Goal: Task Accomplishment & Management: Complete application form

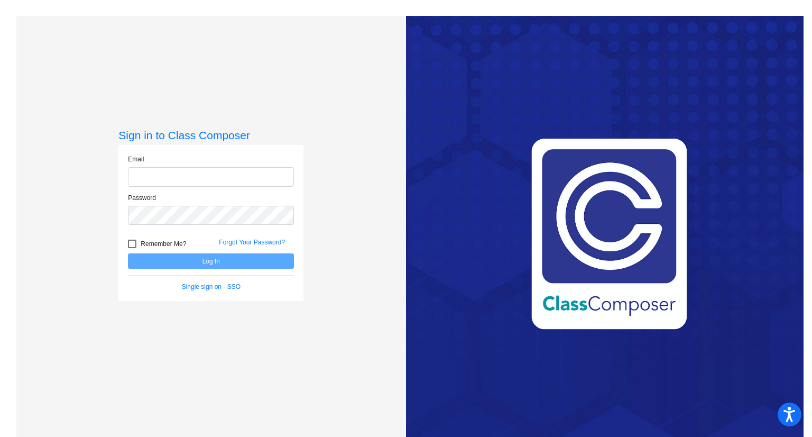
type input "[PERSON_NAME][EMAIL_ADDRESS][PERSON_NAME][DOMAIN_NAME]"
click at [196, 253] on button "Log In" at bounding box center [211, 260] width 166 height 15
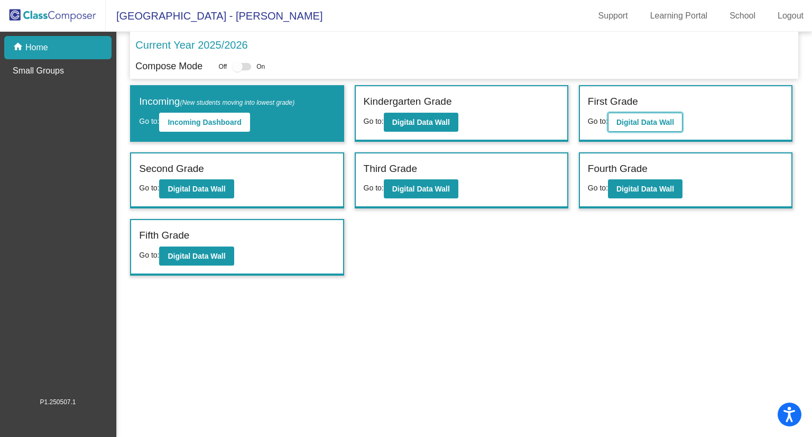
click at [638, 121] on b "Digital Data Wall" at bounding box center [645, 122] width 58 height 8
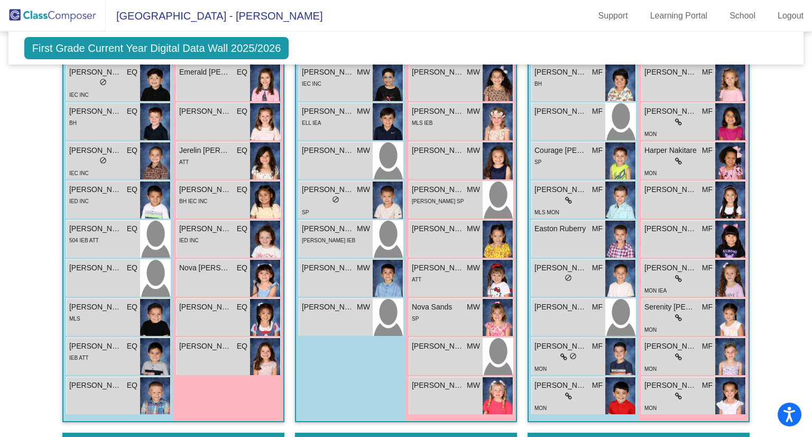
scroll to position [300, 0]
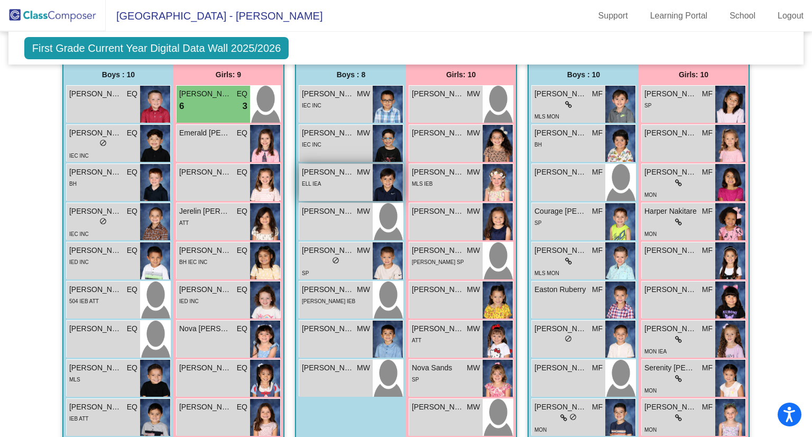
click at [333, 174] on span "[PERSON_NAME]" at bounding box center [328, 172] width 53 height 11
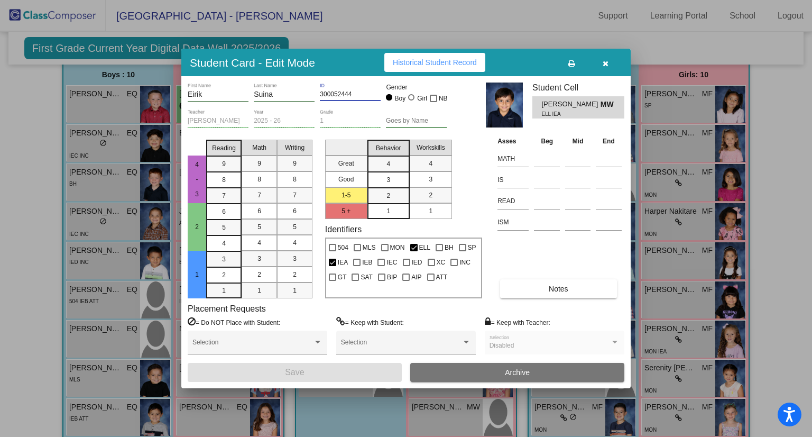
drag, startPoint x: 359, startPoint y: 93, endPoint x: 319, endPoint y: 91, distance: 40.2
click at [320, 91] on input "300052444" at bounding box center [350, 94] width 61 height 7
drag, startPoint x: 195, startPoint y: 91, endPoint x: 186, endPoint y: 91, distance: 8.5
click at [186, 91] on div "[PERSON_NAME] First Name [PERSON_NAME] Last Name 300052444 ID Gender Boy Girl N…" at bounding box center [405, 231] width 449 height 311
drag, startPoint x: 283, startPoint y: 89, endPoint x: 255, endPoint y: 93, distance: 28.3
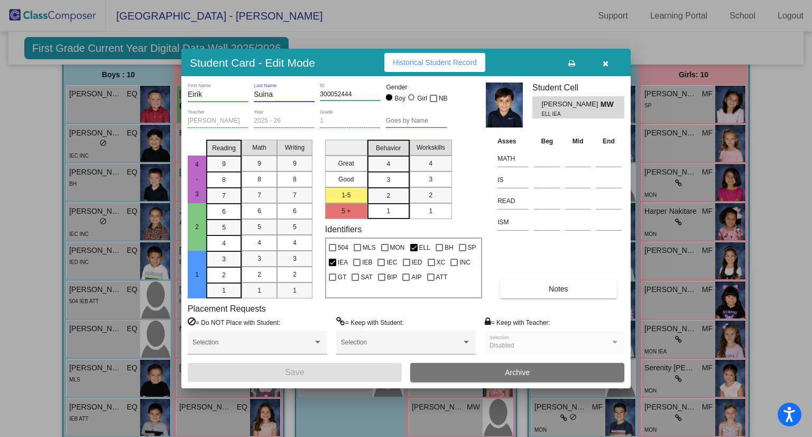
click at [255, 93] on input "Suina" at bounding box center [284, 94] width 61 height 8
click at [607, 60] on icon "button" at bounding box center [606, 63] width 6 height 7
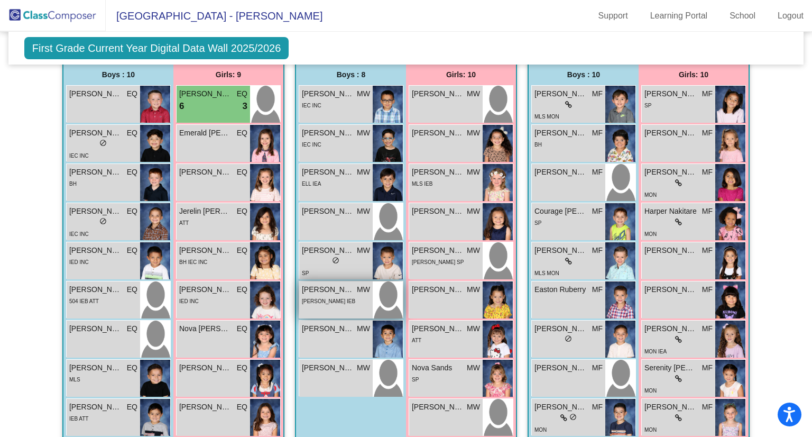
click at [325, 295] on div "[PERSON_NAME] IEB" at bounding box center [328, 300] width 53 height 11
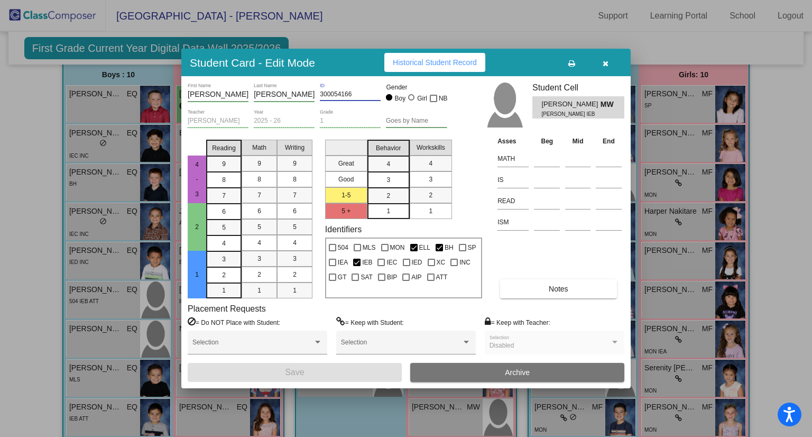
drag, startPoint x: 360, startPoint y: 94, endPoint x: 315, endPoint y: 90, distance: 45.0
click at [315, 90] on div "[PERSON_NAME] First Name [PERSON_NAME] Last Name 300054166 ID Gender Boy Girl NB" at bounding box center [318, 95] width 260 height 26
drag, startPoint x: 285, startPoint y: 98, endPoint x: 251, endPoint y: 97, distance: 33.8
click at [251, 97] on div "[PERSON_NAME] First Name [PERSON_NAME] Last Name 300054166 ID Gender Boy Girl NB" at bounding box center [318, 95] width 260 height 26
click at [603, 64] on icon "button" at bounding box center [606, 63] width 6 height 7
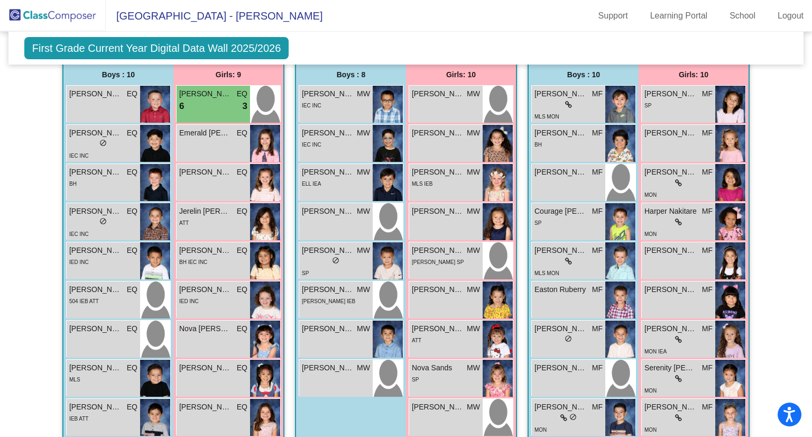
click at [63, 13] on img at bounding box center [53, 15] width 106 height 31
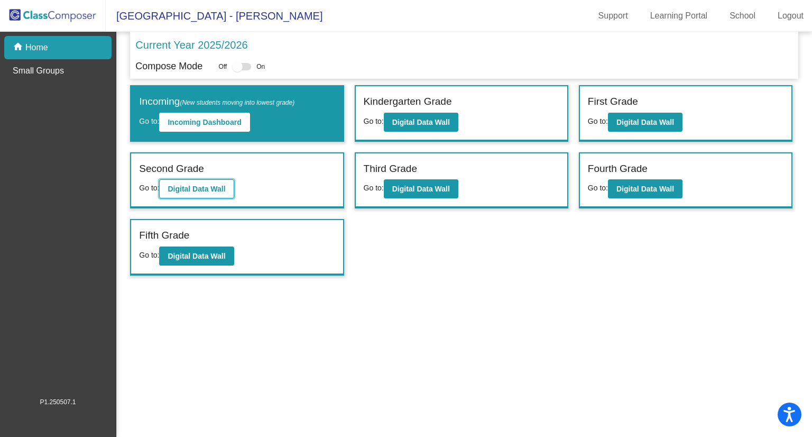
click at [213, 190] on b "Digital Data Wall" at bounding box center [197, 188] width 58 height 8
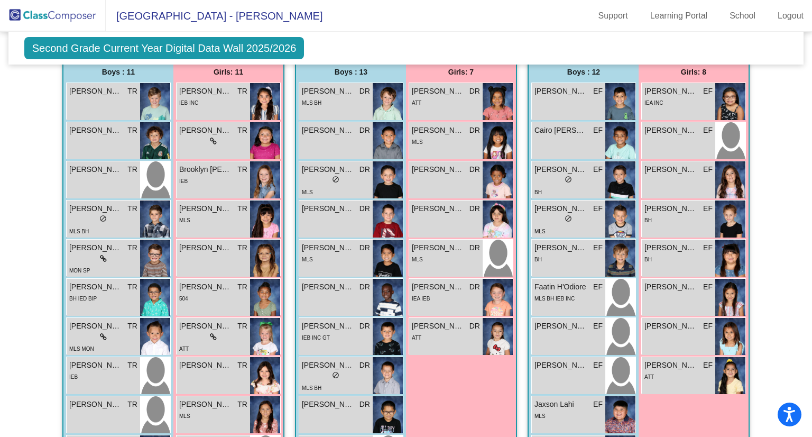
scroll to position [885, 0]
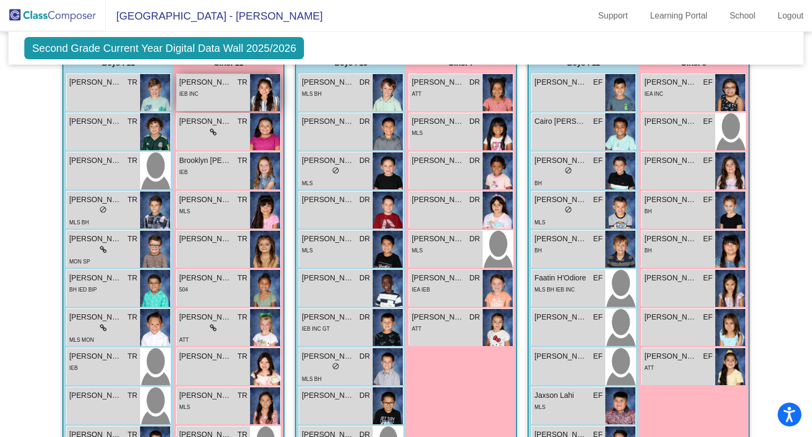
click at [198, 90] on div "IEB INC" at bounding box center [213, 93] width 68 height 11
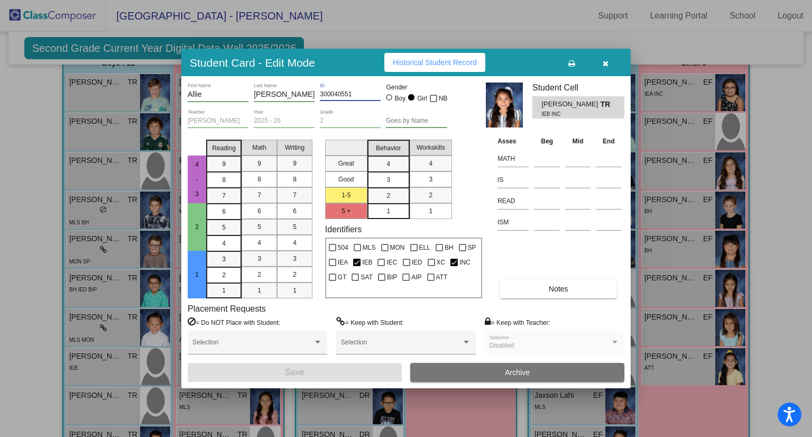
drag, startPoint x: 358, startPoint y: 94, endPoint x: 318, endPoint y: 94, distance: 40.2
click at [318, 94] on div "[PERSON_NAME] First Name [PERSON_NAME] Last Name 300040551 ID Gender Boy Girl NB" at bounding box center [318, 95] width 260 height 26
drag, startPoint x: 209, startPoint y: 92, endPoint x: 189, endPoint y: 93, distance: 20.6
click at [189, 93] on input "Allie" at bounding box center [218, 94] width 61 height 8
click at [603, 61] on icon "button" at bounding box center [606, 63] width 6 height 7
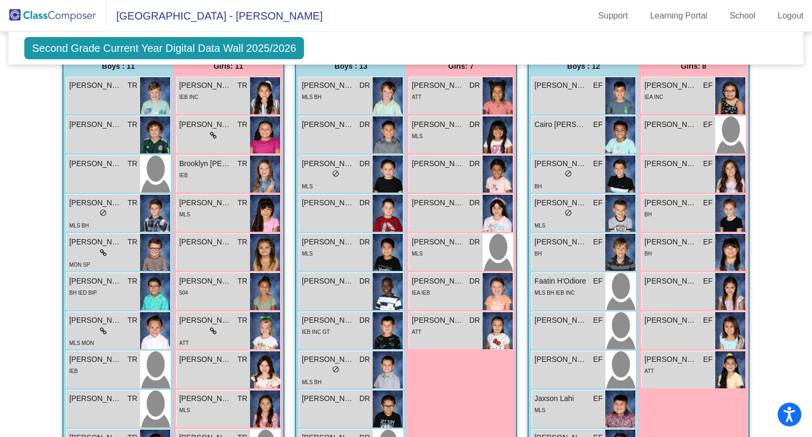
scroll to position [891, 0]
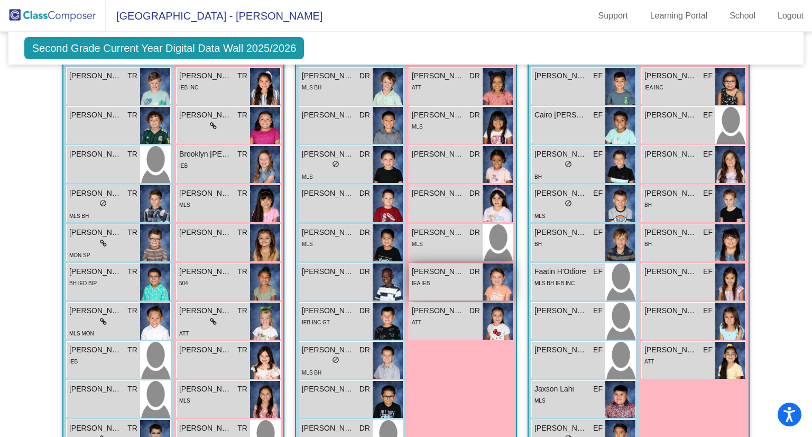
click at [442, 285] on div "[PERSON_NAME] DR lock do_not_disturb_alt IEA IEB" at bounding box center [445, 281] width 73 height 37
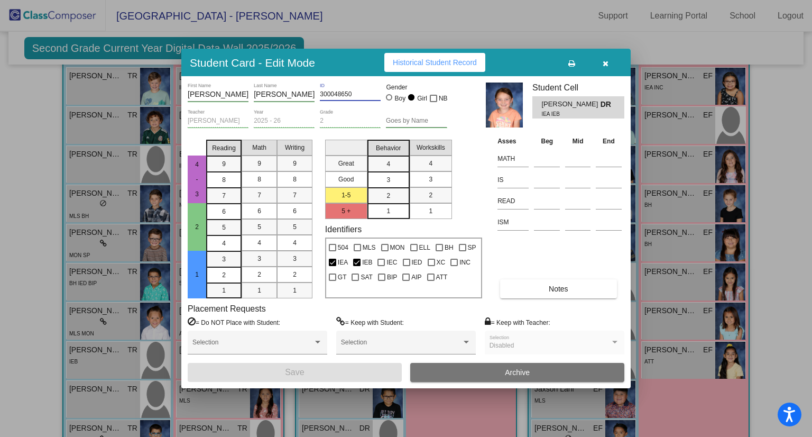
drag, startPoint x: 364, startPoint y: 97, endPoint x: 310, endPoint y: 93, distance: 54.6
click at [310, 93] on div "[PERSON_NAME] First Name [PERSON_NAME] Last Name 300048650 ID Gender Boy Girl NB" at bounding box center [318, 95] width 260 height 26
drag, startPoint x: 224, startPoint y: 94, endPoint x: 180, endPoint y: 91, distance: 43.4
click at [180, 91] on div "Student Card - Edit Mode Historical Student Record [PERSON_NAME] First Name [PE…" at bounding box center [406, 218] width 812 height 437
click at [605, 62] on icon "button" at bounding box center [606, 63] width 6 height 7
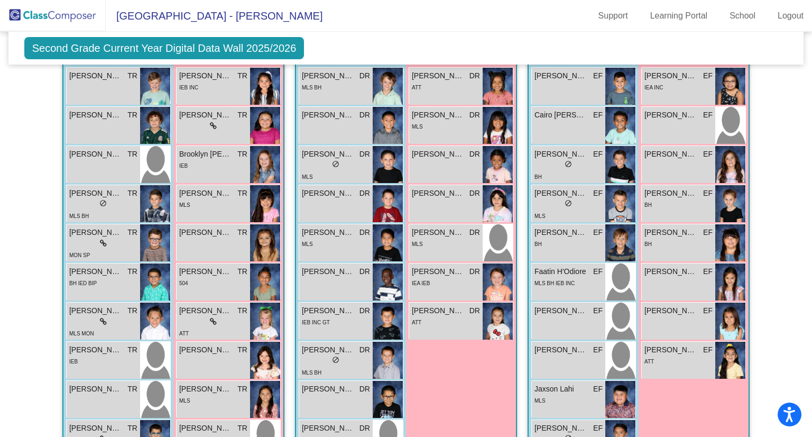
click at [76, 13] on img at bounding box center [53, 15] width 106 height 31
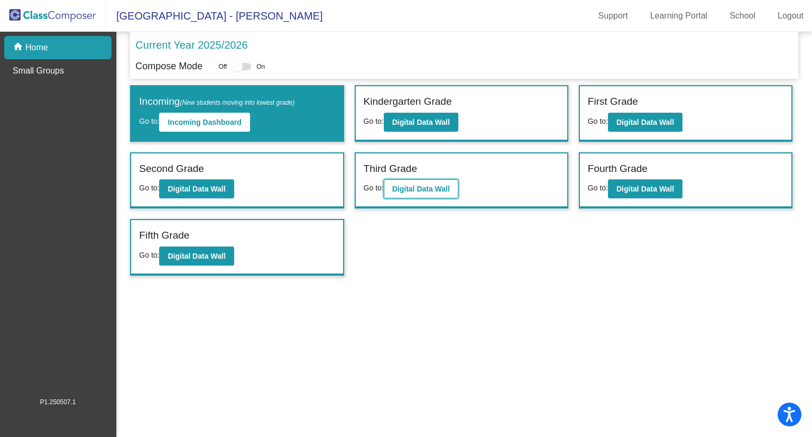
click at [427, 188] on b "Digital Data Wall" at bounding box center [421, 188] width 58 height 8
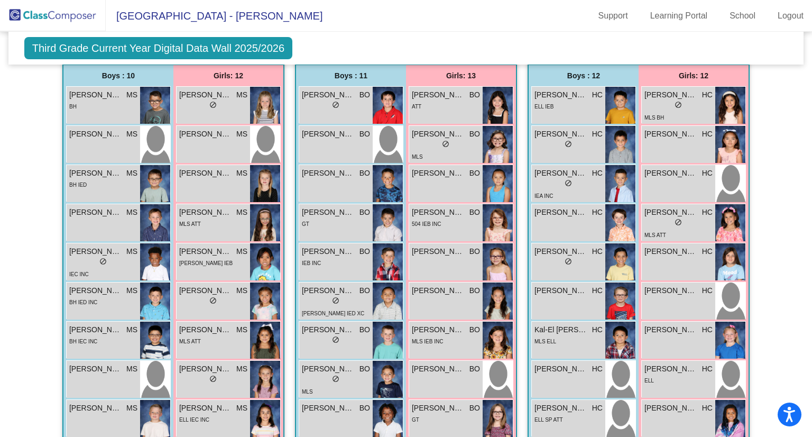
scroll to position [350, 0]
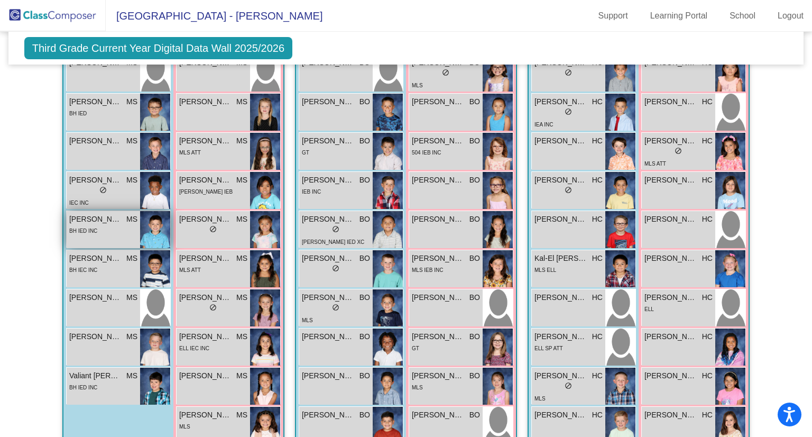
click at [114, 227] on div "BH IED INC" at bounding box center [103, 230] width 68 height 11
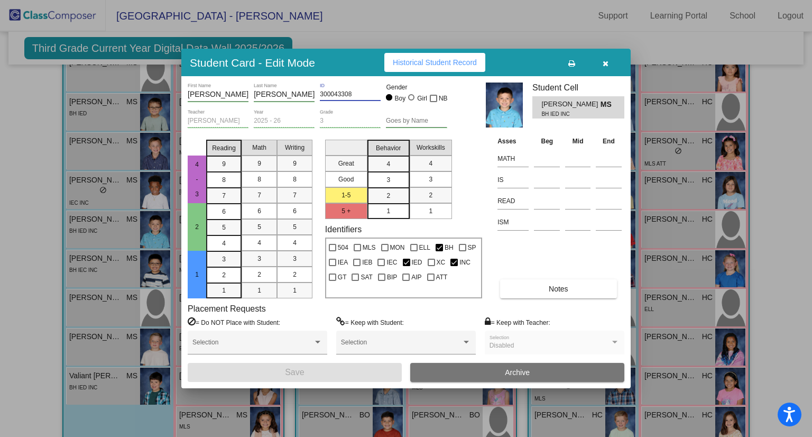
drag, startPoint x: 362, startPoint y: 97, endPoint x: 321, endPoint y: 96, distance: 40.2
click at [321, 96] on input "300043308" at bounding box center [350, 94] width 61 height 7
drag, startPoint x: 292, startPoint y: 93, endPoint x: 257, endPoint y: 96, distance: 34.5
click at [255, 96] on input "[PERSON_NAME]" at bounding box center [284, 94] width 61 height 8
click at [260, 96] on input "[PERSON_NAME]" at bounding box center [284, 94] width 61 height 8
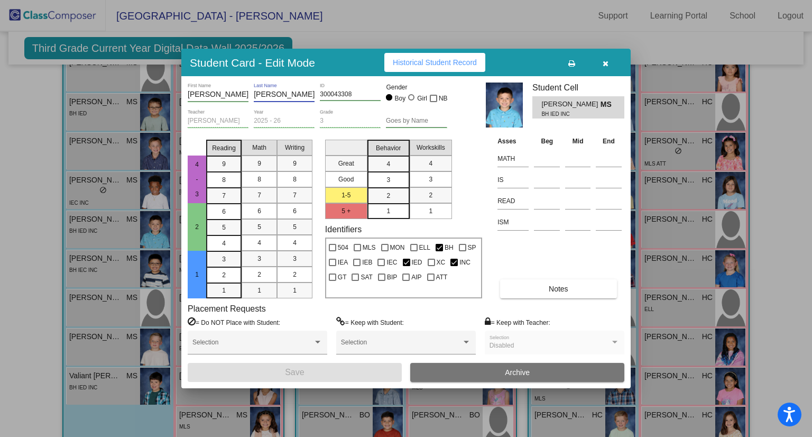
click at [260, 96] on input "[PERSON_NAME]" at bounding box center [284, 94] width 61 height 8
drag, startPoint x: 283, startPoint y: 96, endPoint x: 255, endPoint y: 94, distance: 27.6
click at [255, 94] on input "[PERSON_NAME]" at bounding box center [284, 94] width 61 height 8
drag, startPoint x: 221, startPoint y: 96, endPoint x: 179, endPoint y: 94, distance: 42.3
click at [179, 94] on div "Student Card - Edit Mode Historical Student Record [PERSON_NAME] First Name [PE…" at bounding box center [406, 218] width 812 height 437
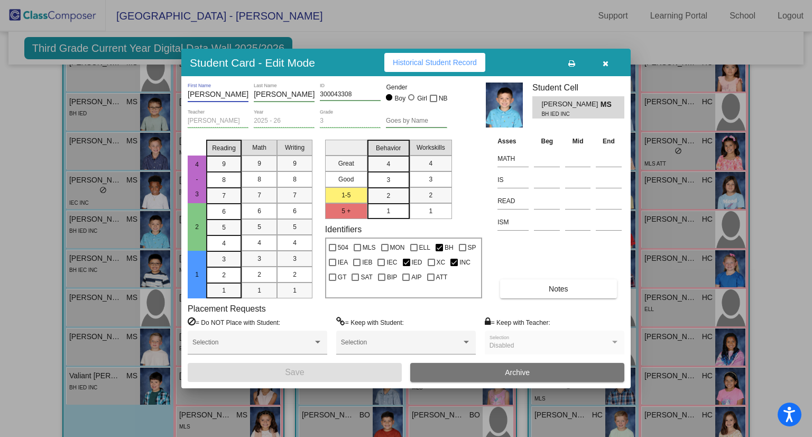
click at [601, 58] on button "button" at bounding box center [605, 62] width 34 height 19
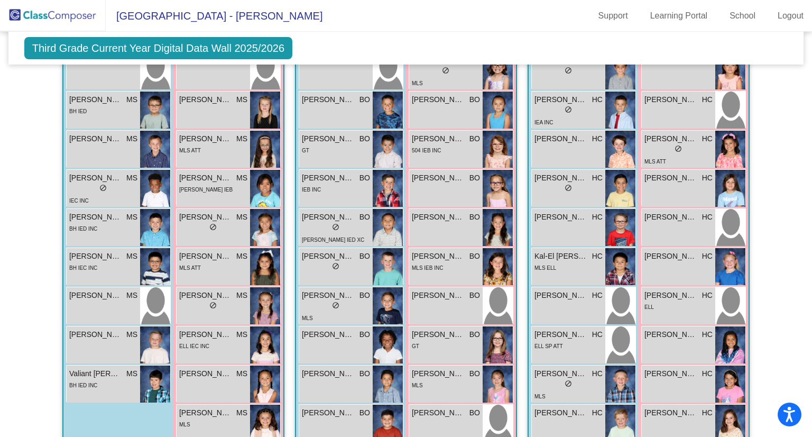
scroll to position [361, 0]
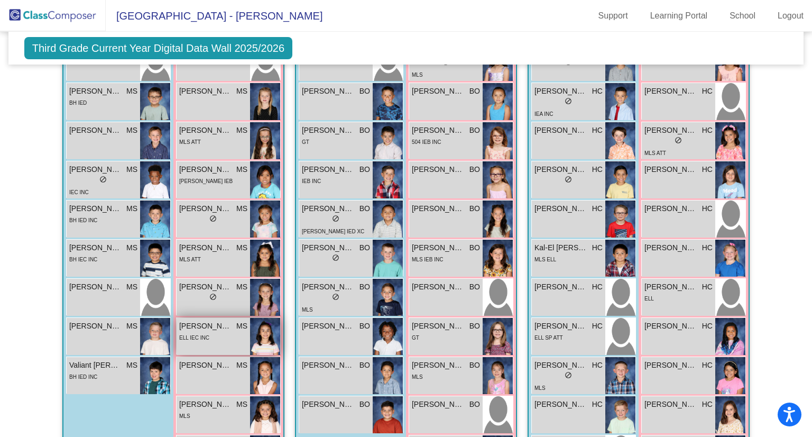
click at [225, 323] on span "[PERSON_NAME]" at bounding box center [205, 325] width 53 height 11
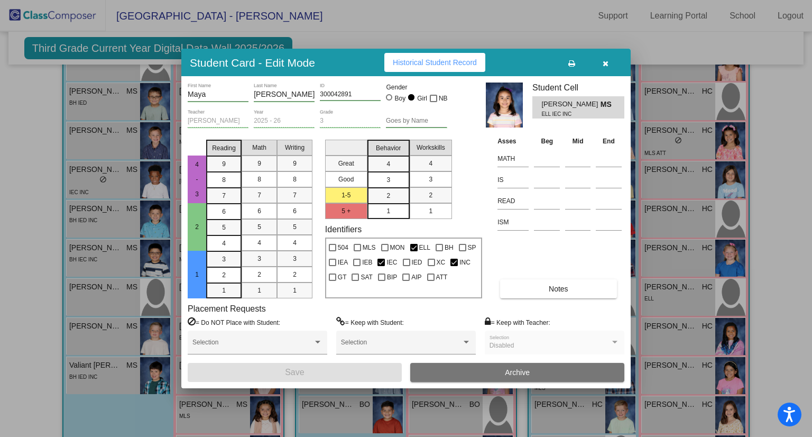
drag, startPoint x: 366, startPoint y: 89, endPoint x: 324, endPoint y: 89, distance: 41.8
click at [324, 89] on div "300042891 ID" at bounding box center [350, 91] width 61 height 18
drag, startPoint x: 351, startPoint y: 93, endPoint x: 329, endPoint y: 94, distance: 21.7
click at [329, 94] on input "300042891" at bounding box center [350, 94] width 61 height 7
click at [358, 94] on input "300042891" at bounding box center [350, 94] width 61 height 7
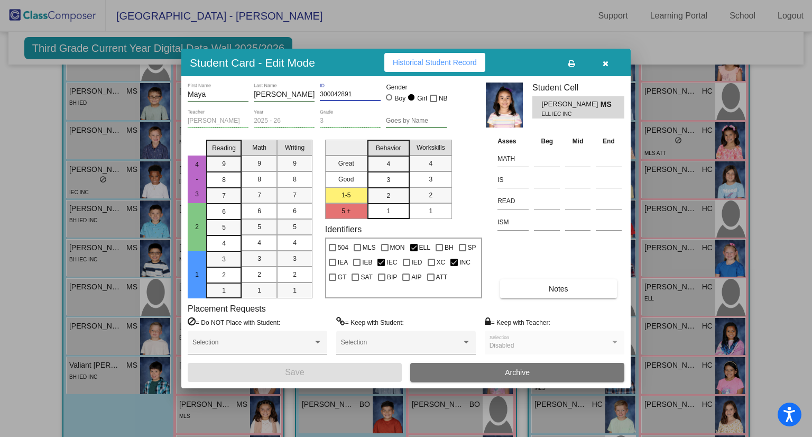
drag, startPoint x: 358, startPoint y: 94, endPoint x: 320, endPoint y: 91, distance: 38.1
click at [317, 91] on div "[PERSON_NAME] First Name [PERSON_NAME] Last Name 300042891 ID Gender Boy Girl NB" at bounding box center [318, 95] width 260 height 26
click at [605, 66] on icon "button" at bounding box center [606, 63] width 6 height 7
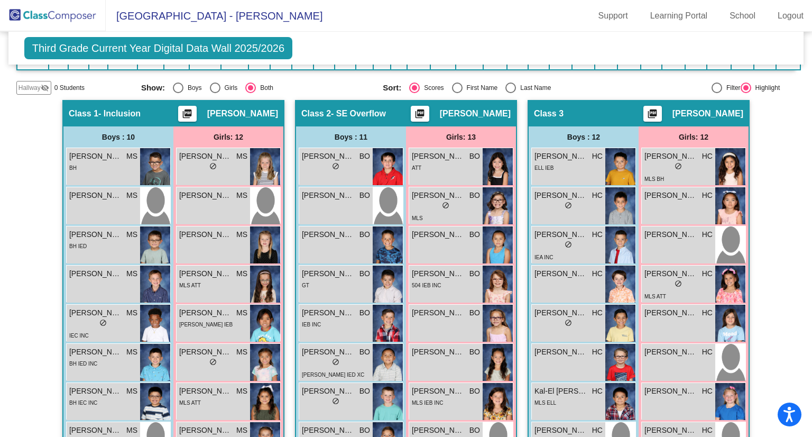
scroll to position [211, 0]
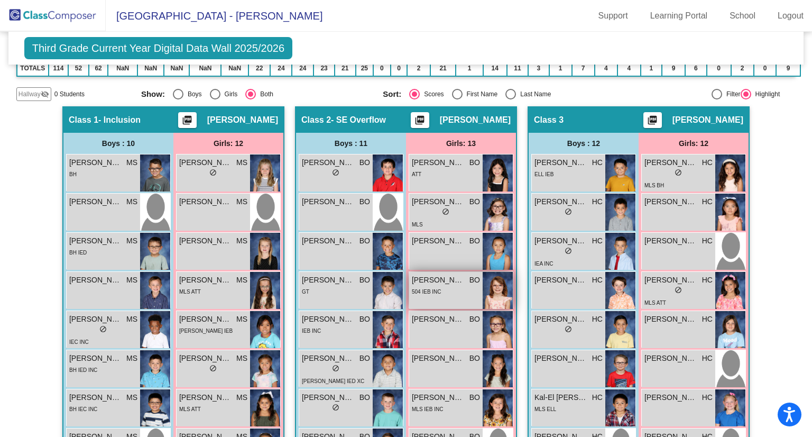
click at [440, 285] on div "504 IEB INC" at bounding box center [446, 290] width 68 height 11
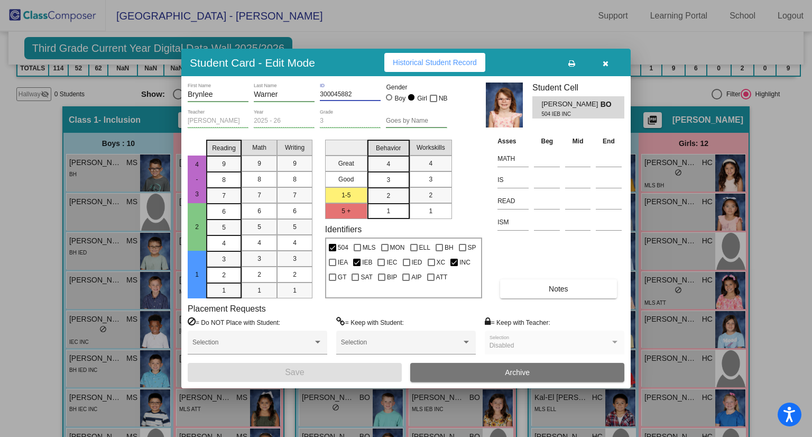
drag, startPoint x: 348, startPoint y: 93, endPoint x: 319, endPoint y: 94, distance: 28.5
click at [319, 94] on div "Brynlee First Name [PERSON_NAME] Last Name 300045882 ID Gender Boy Girl NB" at bounding box center [318, 95] width 260 height 26
drag, startPoint x: 281, startPoint y: 97, endPoint x: 256, endPoint y: 96, distance: 25.4
click at [254, 96] on input "Warner" at bounding box center [284, 94] width 61 height 8
drag, startPoint x: 218, startPoint y: 87, endPoint x: 182, endPoint y: 99, distance: 37.8
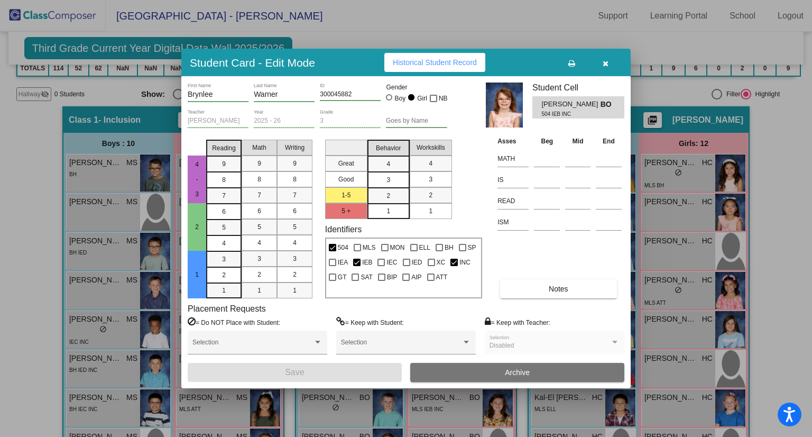
click at [182, 99] on div "Brynlee First Name [PERSON_NAME] Last Name 300045882 ID Gender Boy Girl NB [PER…" at bounding box center [405, 231] width 449 height 311
drag, startPoint x: 230, startPoint y: 95, endPoint x: 184, endPoint y: 94, distance: 46.0
click at [184, 94] on div "Brynlee First Name [PERSON_NAME] Last Name 300045882 ID Gender Boy Girl NB [PER…" at bounding box center [405, 231] width 449 height 311
click at [608, 62] on icon "button" at bounding box center [606, 63] width 6 height 7
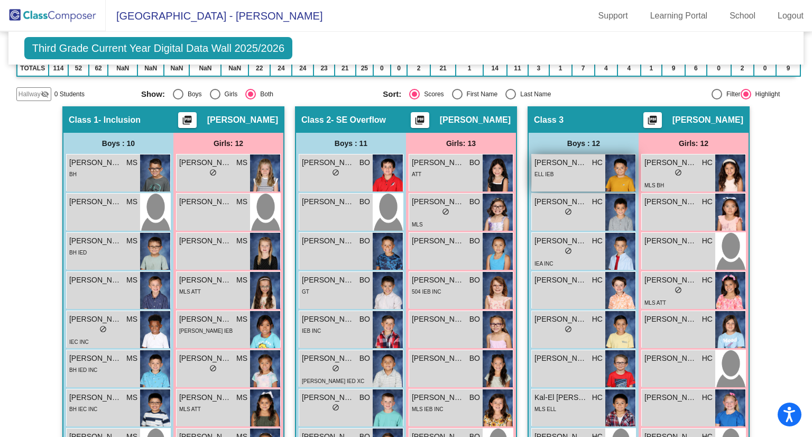
click at [577, 180] on div "[PERSON_NAME] HC lock do_not_disturb_alt ELL IEB" at bounding box center [568, 172] width 73 height 37
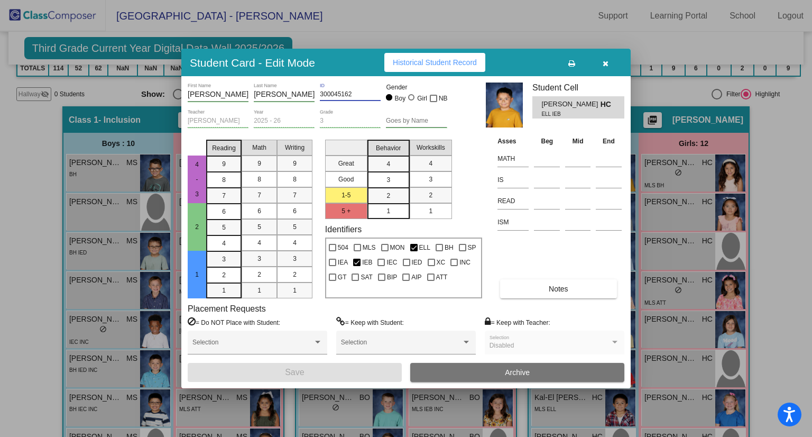
drag, startPoint x: 364, startPoint y: 93, endPoint x: 330, endPoint y: 96, distance: 33.5
click at [305, 96] on div "[PERSON_NAME] First Name [PERSON_NAME] Last Name 300045162 ID Gender Boy Girl NB" at bounding box center [318, 95] width 260 height 26
drag, startPoint x: 285, startPoint y: 96, endPoint x: 254, endPoint y: 97, distance: 31.8
click at [254, 97] on input "[PERSON_NAME]" at bounding box center [284, 94] width 61 height 8
drag, startPoint x: 211, startPoint y: 98, endPoint x: 182, endPoint y: 97, distance: 29.1
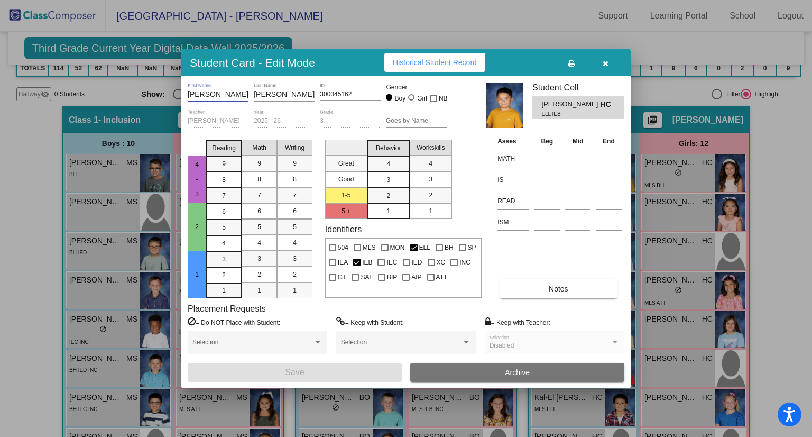
click at [182, 97] on div "[PERSON_NAME] First Name [PERSON_NAME] Last Name 300045162 ID Gender Boy Girl N…" at bounding box center [405, 231] width 449 height 311
click at [604, 60] on icon "button" at bounding box center [606, 63] width 6 height 7
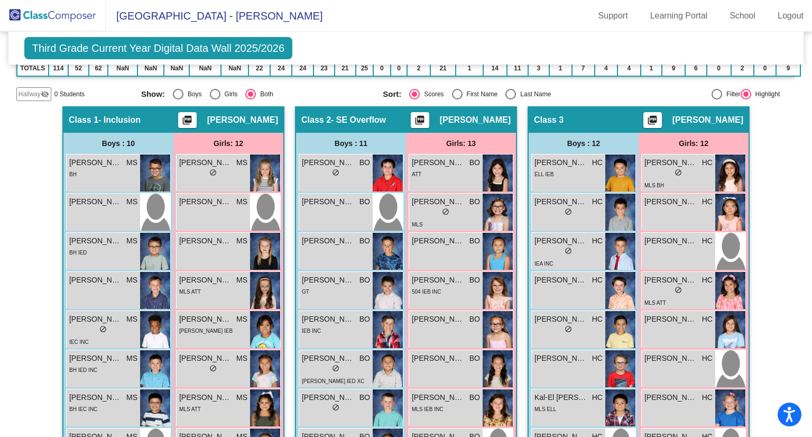
click at [74, 23] on img at bounding box center [53, 15] width 106 height 31
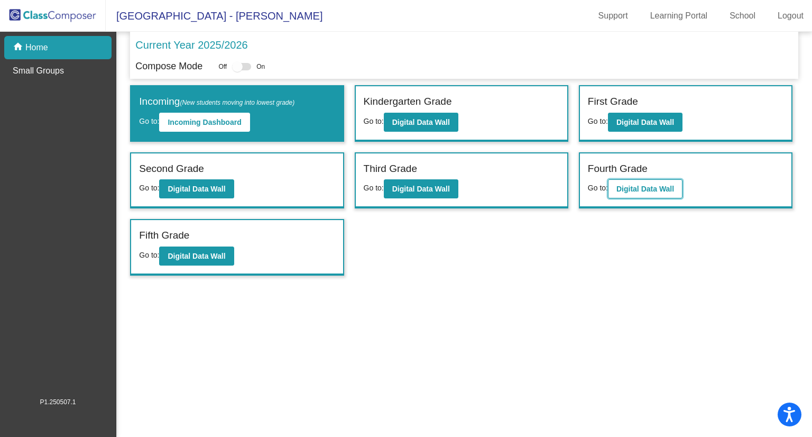
click at [651, 190] on b "Digital Data Wall" at bounding box center [645, 188] width 58 height 8
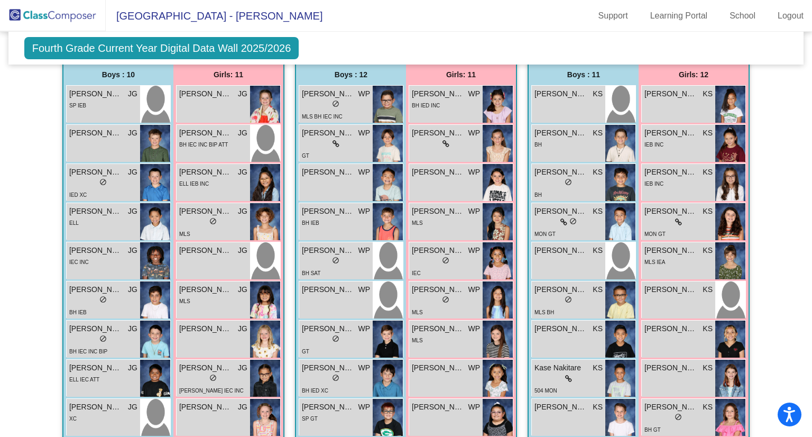
scroll to position [303, 0]
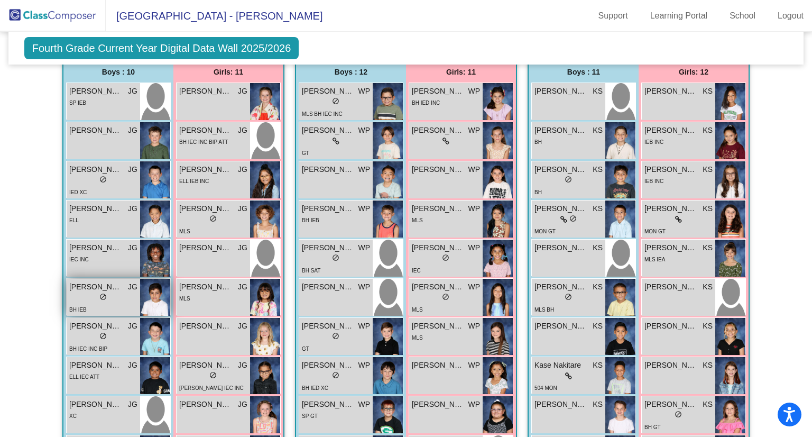
click at [93, 293] on div "lock do_not_disturb_alt" at bounding box center [103, 297] width 68 height 11
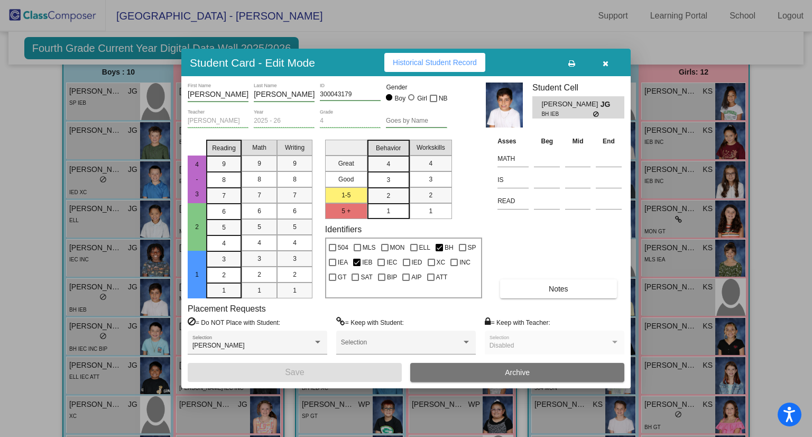
drag, startPoint x: 372, startPoint y: 88, endPoint x: 317, endPoint y: 93, distance: 55.2
click at [317, 93] on div "[PERSON_NAME] First Name [PERSON_NAME] Last Name 300043179 ID Gender Boy Girl NB" at bounding box center [318, 95] width 260 height 26
drag, startPoint x: 355, startPoint y: 94, endPoint x: 323, endPoint y: 94, distance: 31.7
click at [323, 94] on input "300043179" at bounding box center [350, 94] width 61 height 7
click at [351, 93] on input "300043179" at bounding box center [350, 94] width 61 height 7
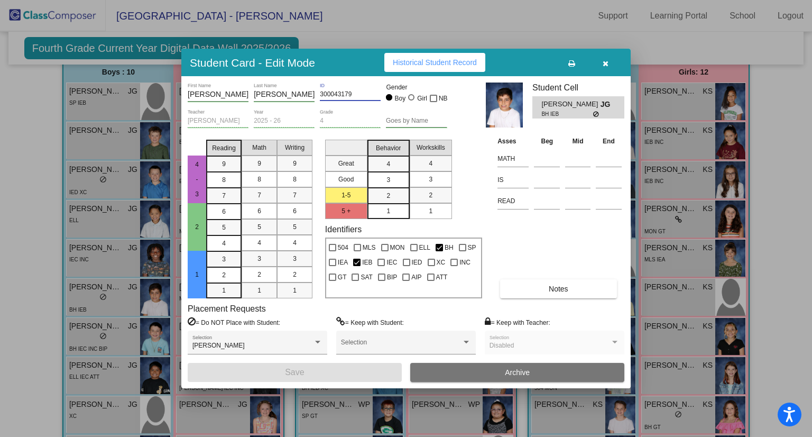
drag, startPoint x: 351, startPoint y: 93, endPoint x: 315, endPoint y: 93, distance: 36.5
click at [315, 93] on div "[PERSON_NAME] First Name [PERSON_NAME] Last Name 300043179 ID Gender Boy Girl NB" at bounding box center [318, 95] width 260 height 26
drag, startPoint x: 294, startPoint y: 99, endPoint x: 260, endPoint y: 95, distance: 35.1
click at [260, 95] on div "[PERSON_NAME] Last Name" at bounding box center [284, 91] width 61 height 19
drag, startPoint x: 303, startPoint y: 90, endPoint x: 254, endPoint y: 93, distance: 49.8
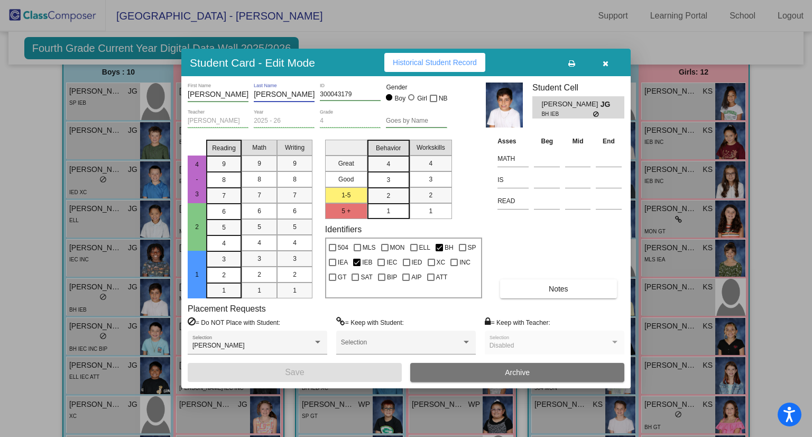
click at [254, 93] on input "[PERSON_NAME]" at bounding box center [284, 94] width 61 height 8
click at [603, 62] on icon "button" at bounding box center [606, 63] width 6 height 7
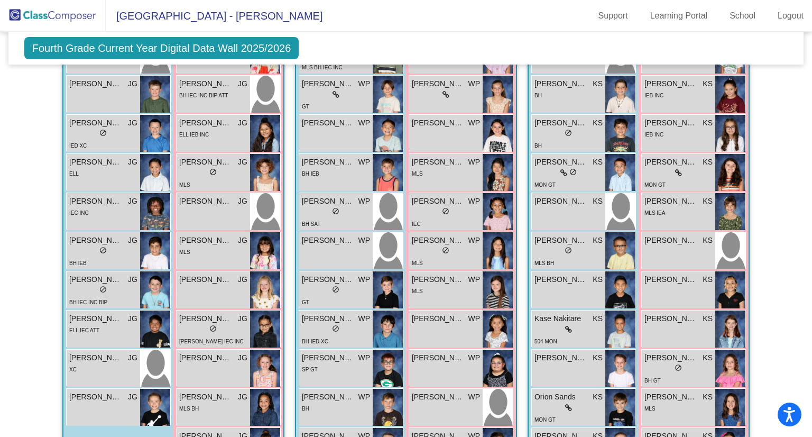
scroll to position [322, 0]
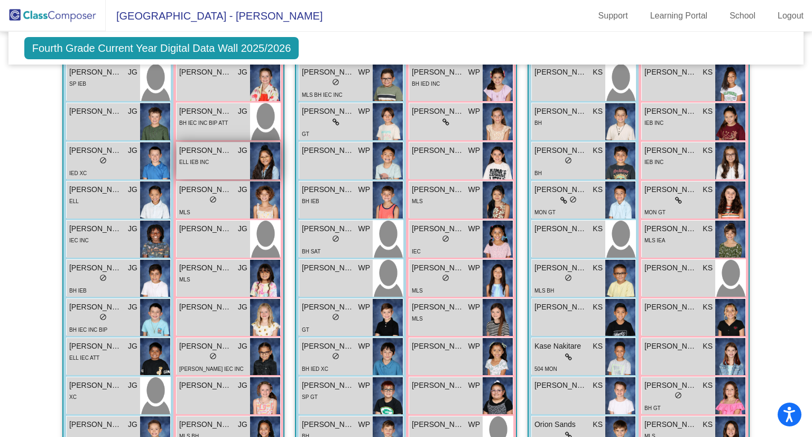
click at [189, 170] on div "Ava [PERSON_NAME] lock do_not_disturb_alt ELL IEB INC" at bounding box center [213, 160] width 73 height 37
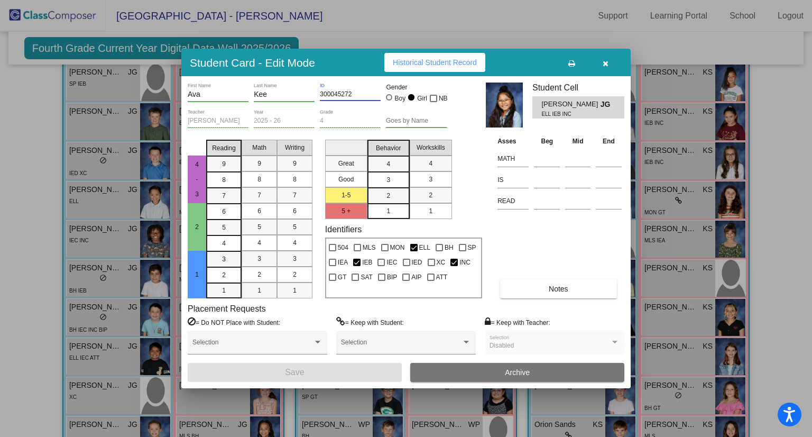
drag, startPoint x: 364, startPoint y: 96, endPoint x: 319, endPoint y: 98, distance: 44.4
click at [320, 98] on div "300045272 ID" at bounding box center [350, 91] width 61 height 18
click at [606, 64] on icon "button" at bounding box center [606, 63] width 6 height 7
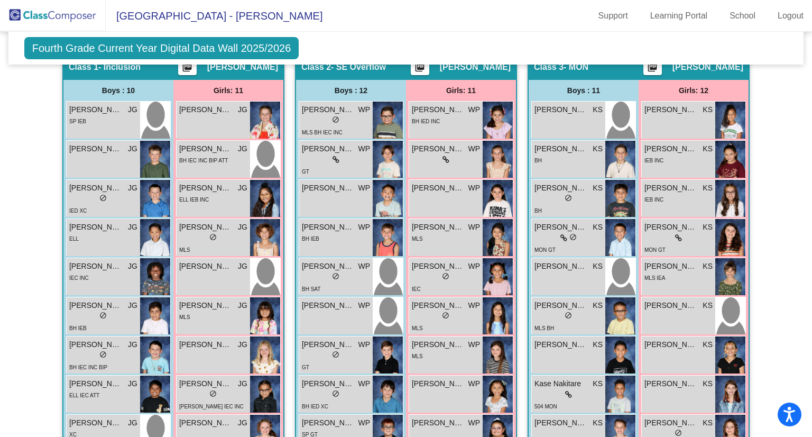
scroll to position [297, 0]
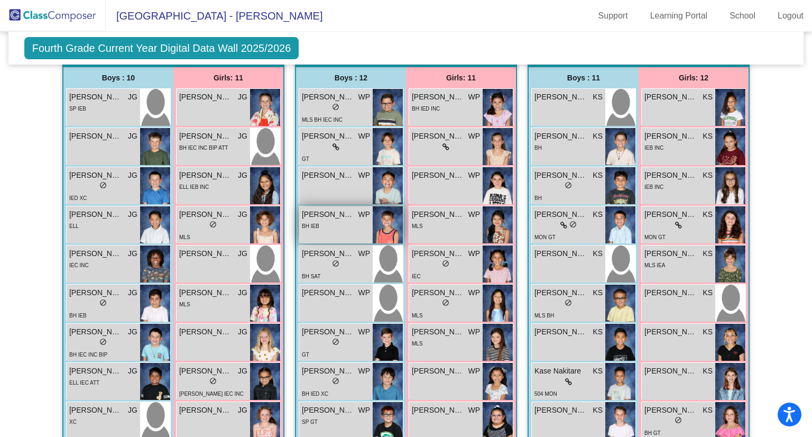
click at [325, 229] on div "[PERSON_NAME] WP lock do_not_disturb_alt BH IEB" at bounding box center [335, 224] width 73 height 37
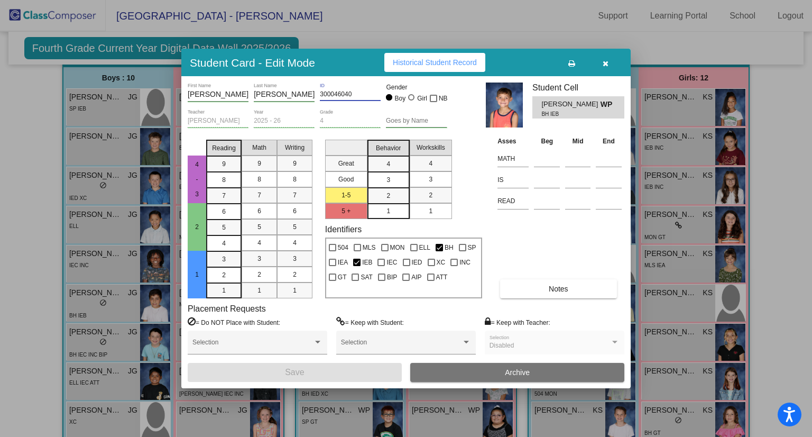
drag, startPoint x: 365, startPoint y: 93, endPoint x: 308, endPoint y: 95, distance: 57.1
click at [308, 95] on div "[PERSON_NAME] First Name [PERSON_NAME] Last Name 300046040 ID Gender Boy Girl NB" at bounding box center [318, 95] width 260 height 26
drag, startPoint x: 330, startPoint y: 98, endPoint x: 326, endPoint y: 91, distance: 7.9
click at [326, 91] on input "300046040" at bounding box center [350, 94] width 61 height 7
click at [608, 66] on button "button" at bounding box center [605, 62] width 34 height 19
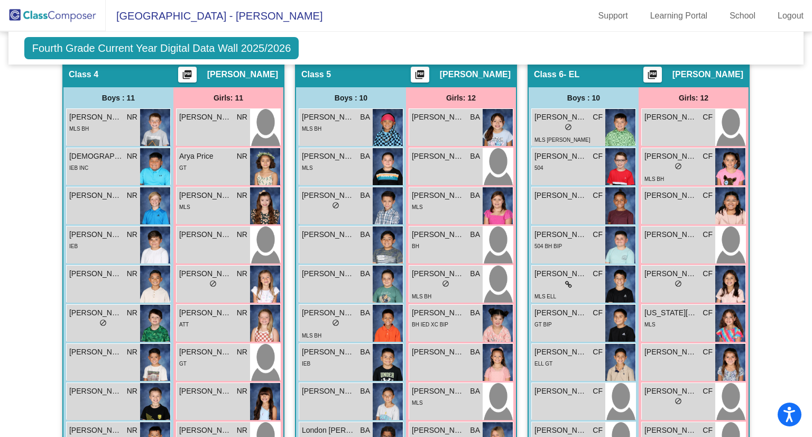
scroll to position [830, 0]
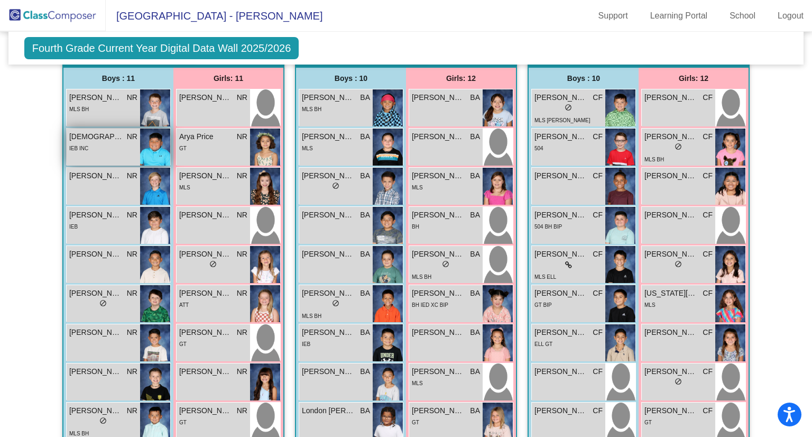
click at [99, 148] on div "IEB INC" at bounding box center [103, 147] width 68 height 11
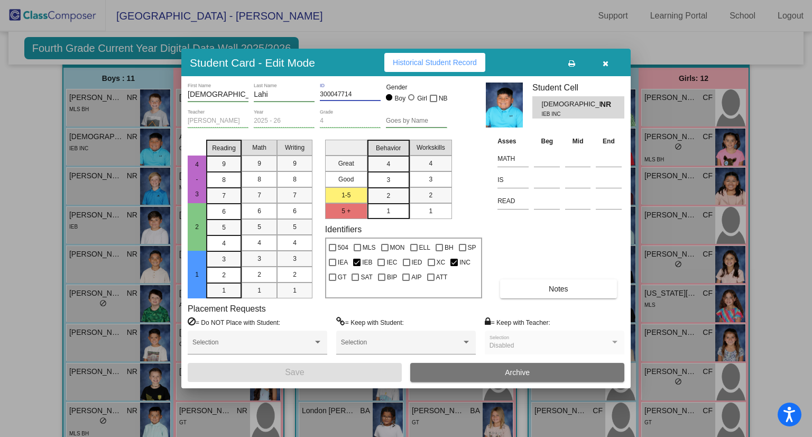
click at [349, 93] on input "300047714" at bounding box center [350, 94] width 61 height 7
drag, startPoint x: 358, startPoint y: 94, endPoint x: 311, endPoint y: 93, distance: 46.5
click at [310, 93] on div "[DEMOGRAPHIC_DATA] First Name Lahi Last Name 300047714 ID Gender Boy Girl NB" at bounding box center [318, 95] width 260 height 26
drag, startPoint x: 276, startPoint y: 96, endPoint x: 252, endPoint y: 93, distance: 25.0
click at [249, 94] on div "[DEMOGRAPHIC_DATA] First Name Lahi Last Name 300047714 ID Gender Boy Girl NB" at bounding box center [318, 95] width 260 height 26
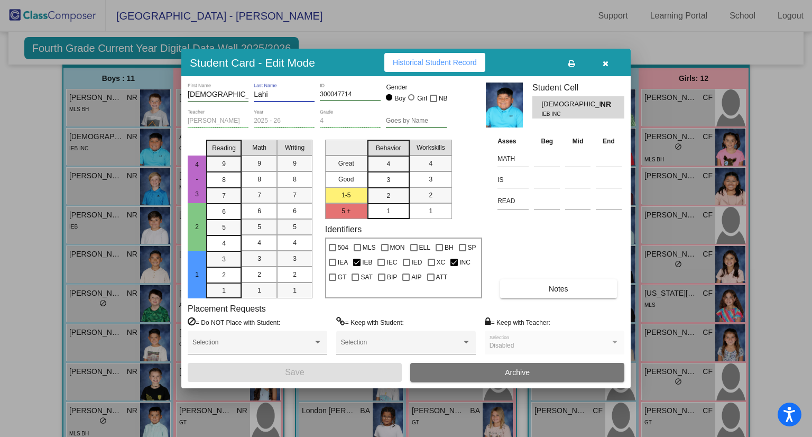
click at [613, 66] on button "button" at bounding box center [605, 62] width 34 height 19
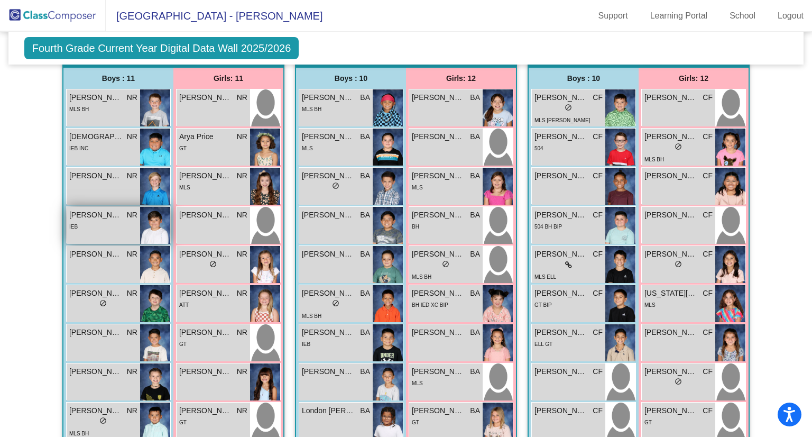
click at [114, 227] on div "IEB" at bounding box center [103, 225] width 68 height 11
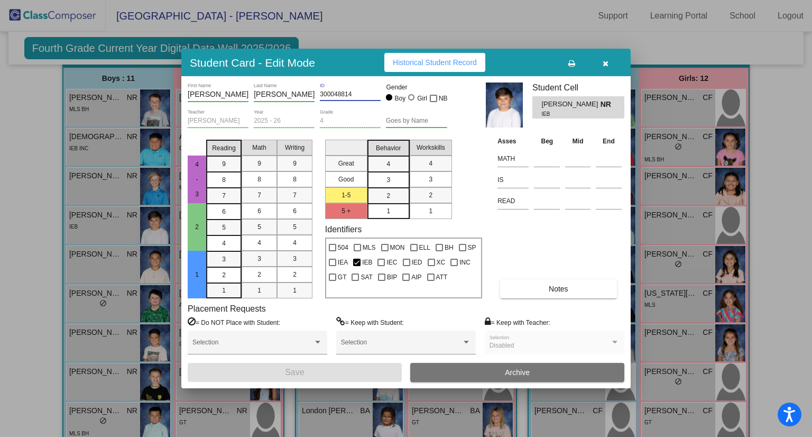
drag, startPoint x: 357, startPoint y: 94, endPoint x: 319, endPoint y: 98, distance: 38.2
click at [319, 98] on div "[PERSON_NAME] First Name [PERSON_NAME] Last Name 300048814 ID Gender Boy Girl NB" at bounding box center [318, 95] width 260 height 26
click at [602, 64] on button "button" at bounding box center [605, 62] width 34 height 19
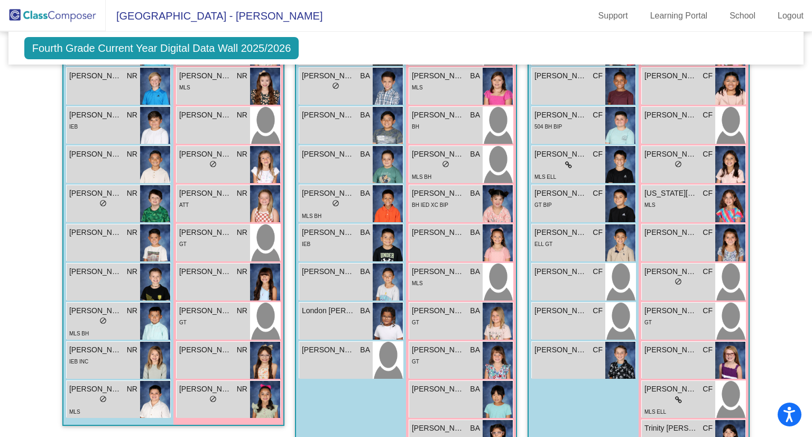
scroll to position [935, 0]
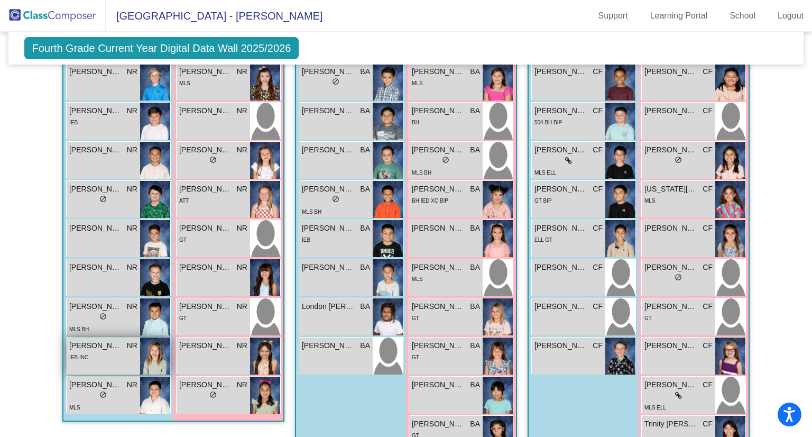
click at [127, 340] on span "NR" at bounding box center [132, 345] width 11 height 11
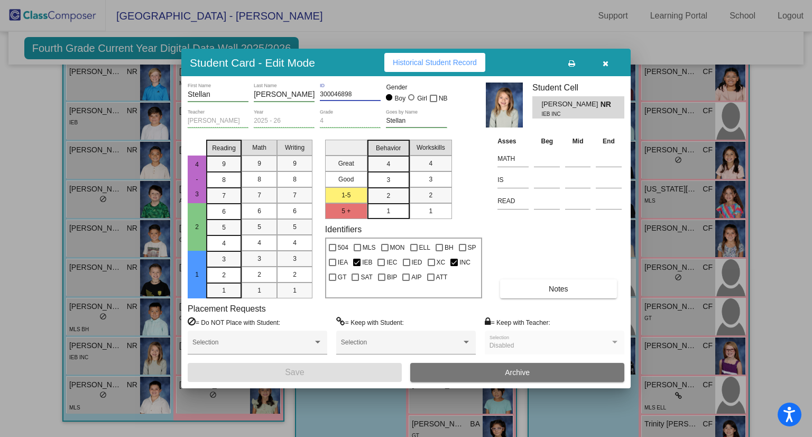
drag, startPoint x: 363, startPoint y: 90, endPoint x: 318, endPoint y: 91, distance: 45.0
click at [318, 91] on div "[PERSON_NAME] First Name [PERSON_NAME] Last Name 300046898 ID Gender Boy Girl NB" at bounding box center [318, 95] width 260 height 26
click at [605, 66] on icon "button" at bounding box center [606, 63] width 6 height 7
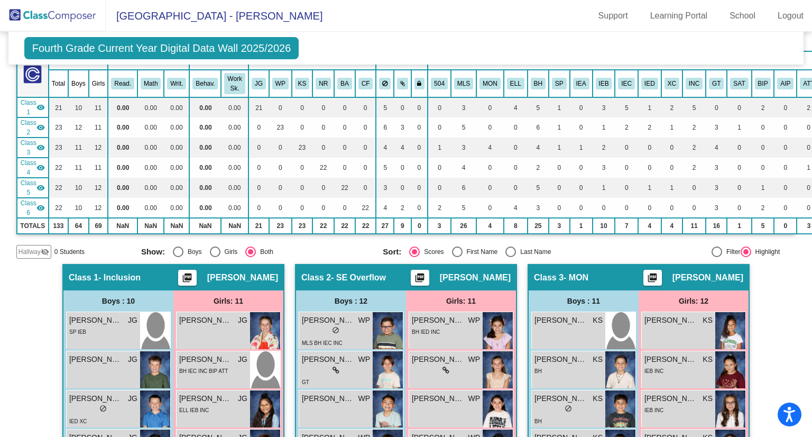
scroll to position [0, 0]
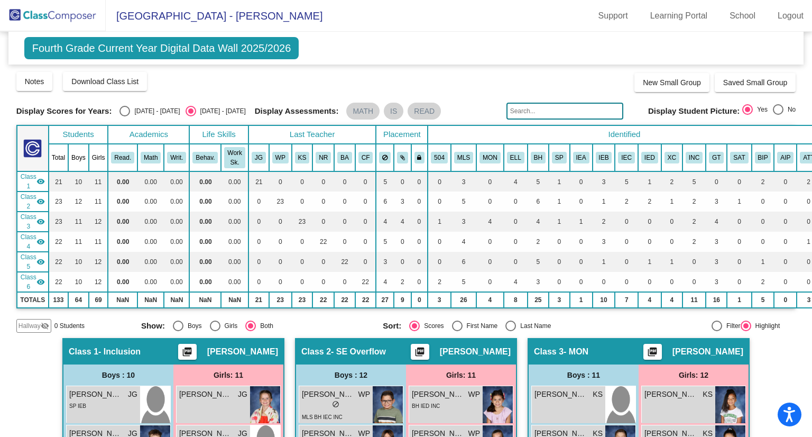
click at [60, 20] on img at bounding box center [53, 15] width 106 height 31
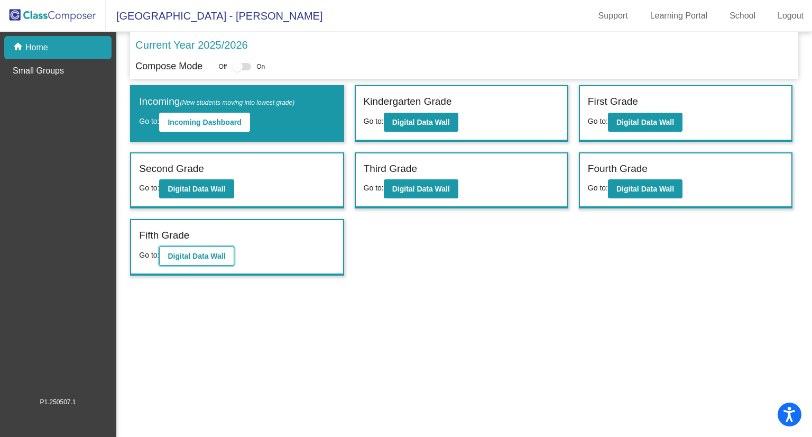
click at [212, 252] on b "Digital Data Wall" at bounding box center [197, 256] width 58 height 8
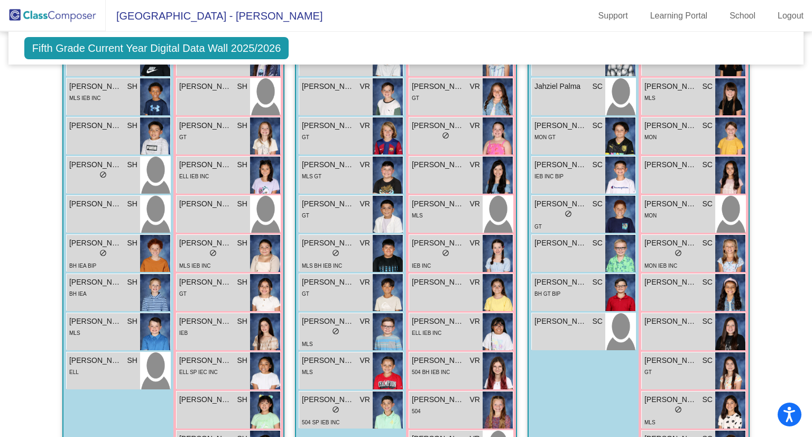
scroll to position [373, 0]
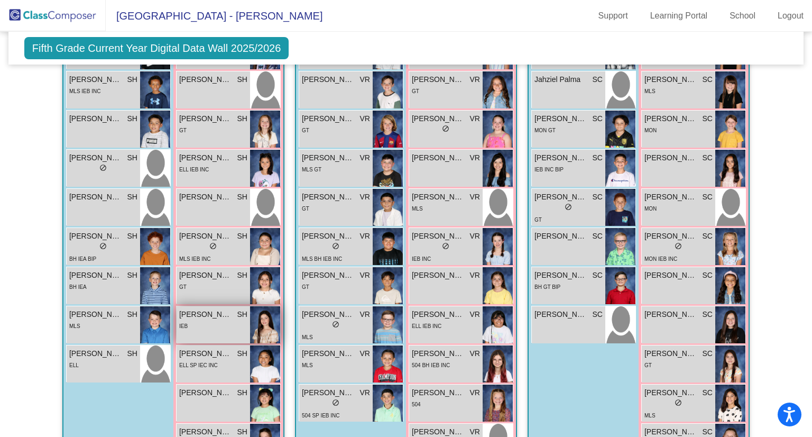
click at [216, 326] on div "IEB" at bounding box center [213, 325] width 68 height 11
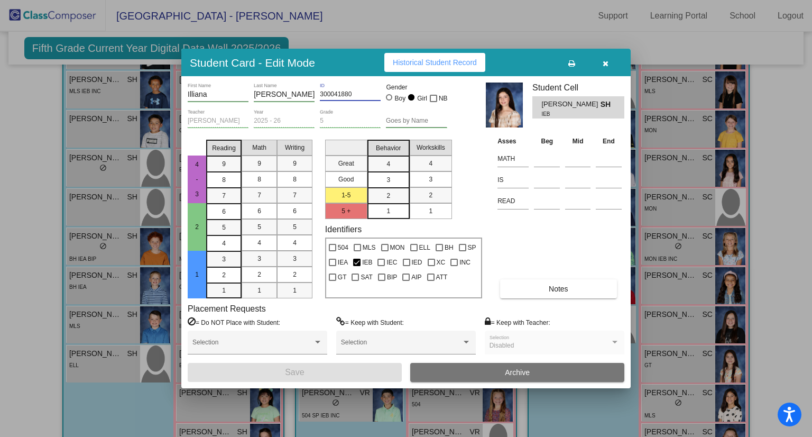
drag, startPoint x: 370, startPoint y: 93, endPoint x: 318, endPoint y: 91, distance: 52.3
click at [318, 91] on div "Illiana First Name [PERSON_NAME] Last Name 300041880 ID Gender Boy Girl NB" at bounding box center [318, 95] width 260 height 26
drag, startPoint x: 282, startPoint y: 95, endPoint x: 254, endPoint y: 91, distance: 28.9
click at [252, 91] on div "Illiana First Name [PERSON_NAME] Last Name 300041880 ID Gender Boy Girl NB" at bounding box center [318, 95] width 260 height 26
drag, startPoint x: 215, startPoint y: 95, endPoint x: 189, endPoint y: 96, distance: 25.9
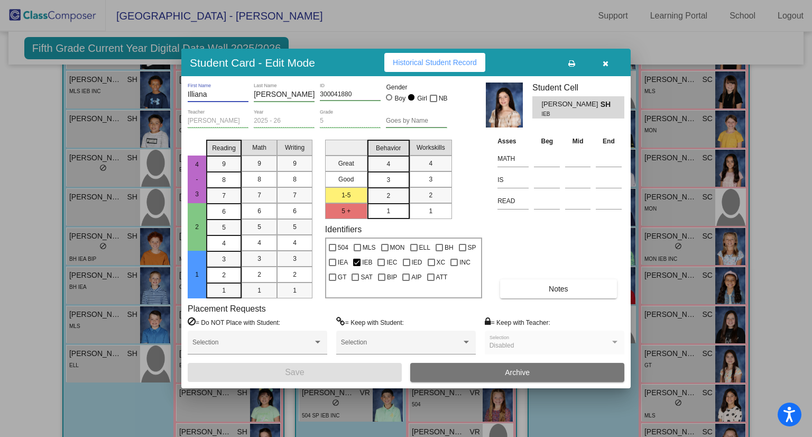
click at [189, 96] on input "Illiana" at bounding box center [218, 94] width 61 height 8
click at [239, 96] on input "Illiana" at bounding box center [218, 94] width 61 height 8
drag, startPoint x: 234, startPoint y: 96, endPoint x: 184, endPoint y: 94, distance: 49.7
click at [184, 94] on div "Illiana First Name [PERSON_NAME] Last Name 300041880 ID Gender Boy Girl NB [PER…" at bounding box center [405, 231] width 449 height 311
click at [606, 63] on icon "button" at bounding box center [606, 63] width 6 height 7
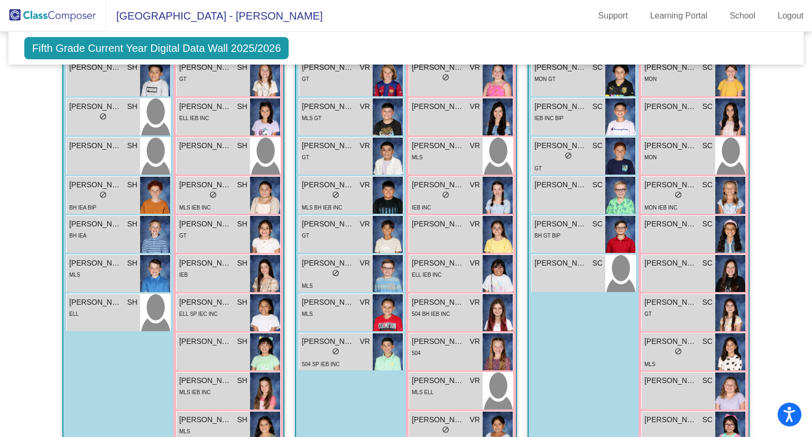
scroll to position [427, 0]
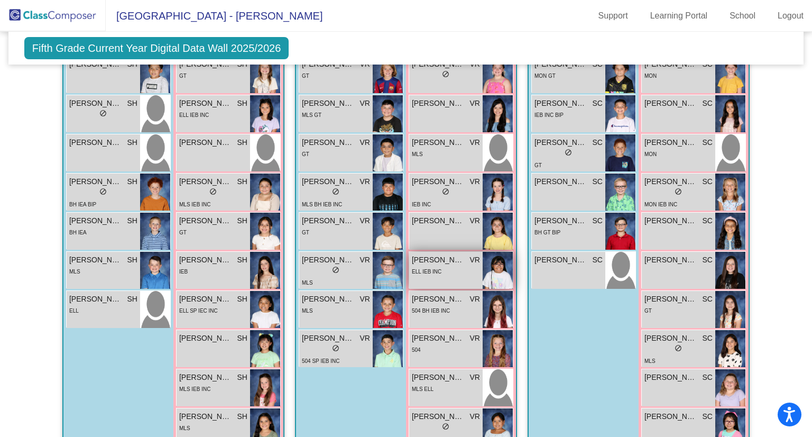
click at [438, 269] on span "ELL IEB INC" at bounding box center [427, 272] width 30 height 6
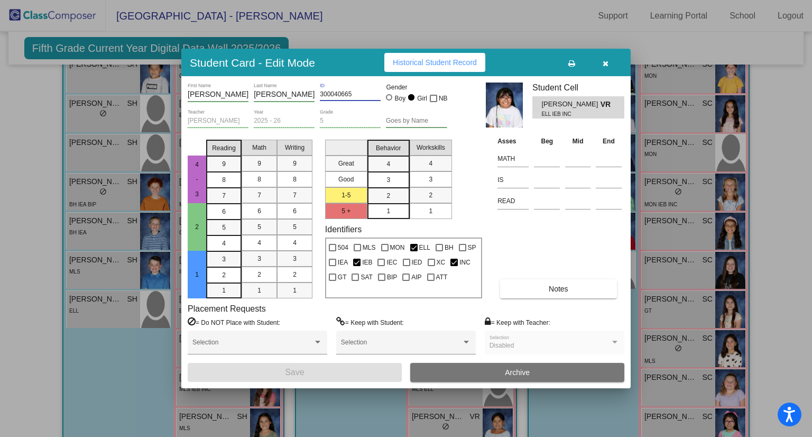
drag, startPoint x: 355, startPoint y: 96, endPoint x: 316, endPoint y: 94, distance: 39.7
click at [316, 94] on div "[PERSON_NAME] First Name [PERSON_NAME] Last Name 300040665 ID Gender Boy Girl NB" at bounding box center [318, 95] width 260 height 26
drag, startPoint x: 279, startPoint y: 94, endPoint x: 258, endPoint y: 93, distance: 20.7
click at [258, 93] on input "[PERSON_NAME]" at bounding box center [284, 94] width 61 height 8
drag, startPoint x: 286, startPoint y: 96, endPoint x: 250, endPoint y: 92, distance: 36.7
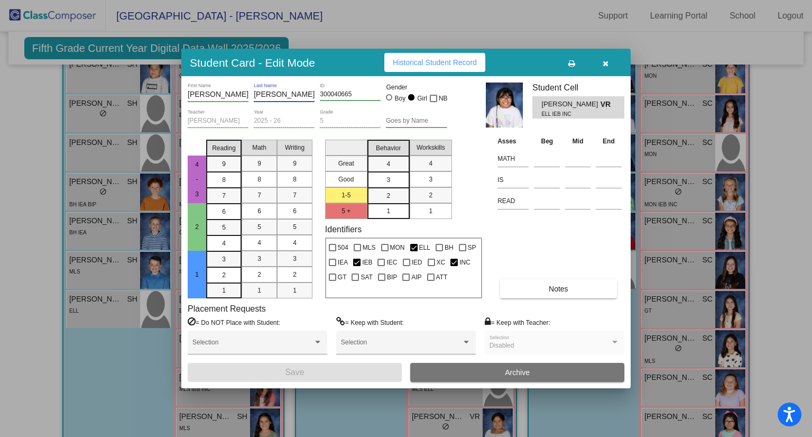
click at [249, 92] on div "[PERSON_NAME] First Name [PERSON_NAME] Last Name 300040665 ID Gender Boy Girl NB" at bounding box center [318, 95] width 260 height 26
drag, startPoint x: 215, startPoint y: 93, endPoint x: 178, endPoint y: 96, distance: 37.1
click at [178, 96] on div "Student Card - Edit Mode Historical Student Record [PERSON_NAME] First Name [PE…" at bounding box center [406, 218] width 812 height 437
click at [601, 68] on button "button" at bounding box center [605, 62] width 34 height 19
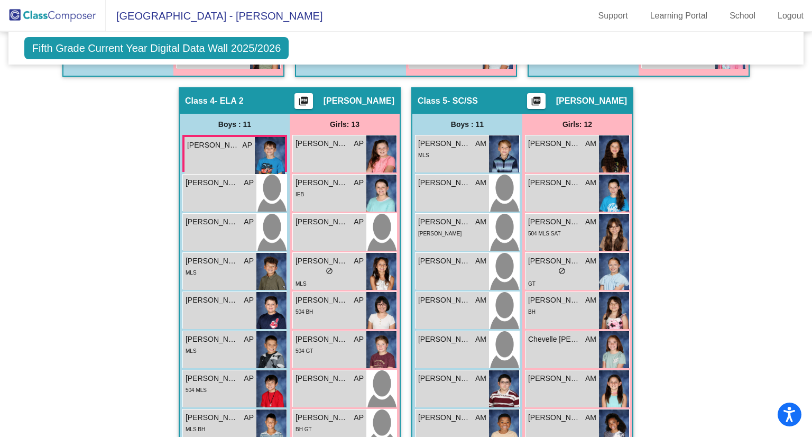
scroll to position [794, 0]
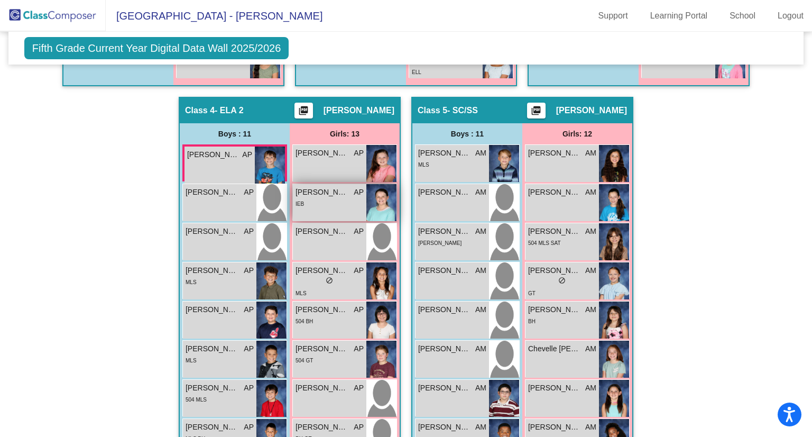
click at [331, 207] on div "[PERSON_NAME] AP lock do_not_disturb_alt IEB" at bounding box center [329, 202] width 73 height 37
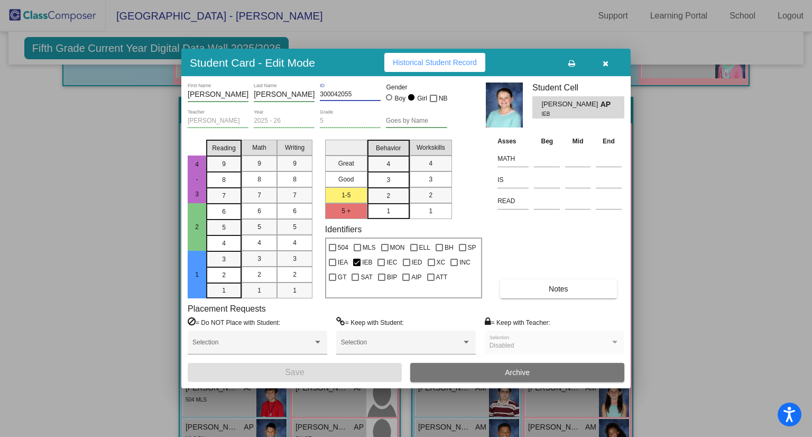
drag, startPoint x: 354, startPoint y: 91, endPoint x: 320, endPoint y: 94, distance: 33.9
click at [320, 94] on input "300042055" at bounding box center [350, 94] width 61 height 7
drag, startPoint x: 289, startPoint y: 93, endPoint x: 254, endPoint y: 91, distance: 35.4
click at [254, 91] on input "[PERSON_NAME]" at bounding box center [284, 94] width 61 height 8
click at [599, 69] on button "button" at bounding box center [605, 62] width 34 height 19
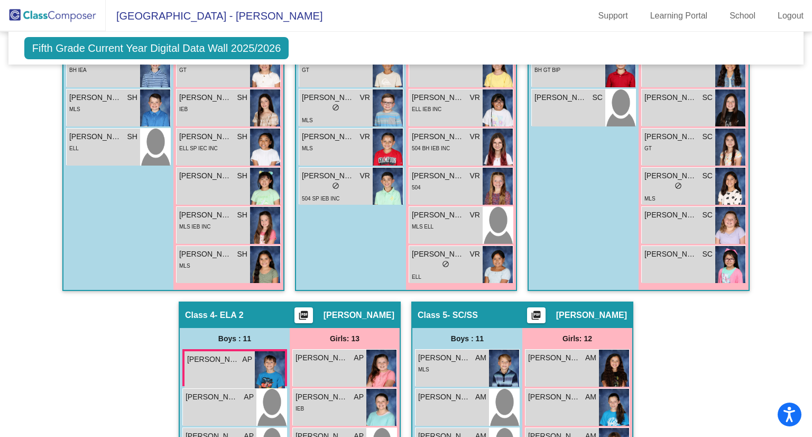
scroll to position [585, 0]
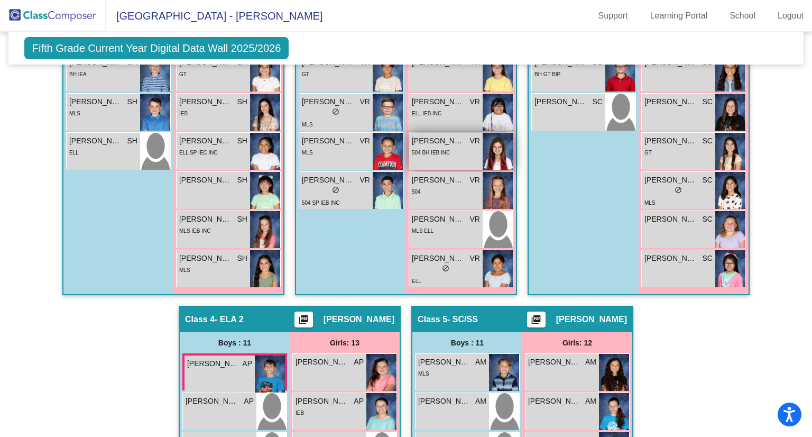
click at [439, 155] on div "[PERSON_NAME] lock do_not_disturb_alt 504 BH IEB INC" at bounding box center [445, 151] width 73 height 37
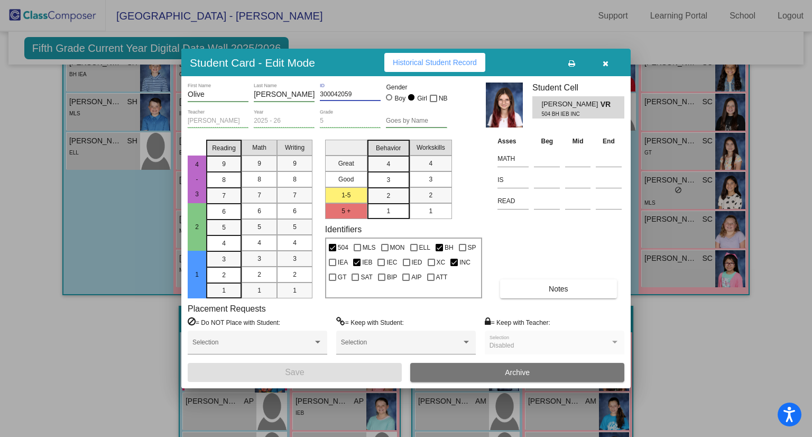
drag, startPoint x: 364, startPoint y: 95, endPoint x: 321, endPoint y: 96, distance: 42.8
click at [321, 96] on input "300042059" at bounding box center [350, 94] width 61 height 7
drag, startPoint x: 288, startPoint y: 90, endPoint x: 243, endPoint y: 93, distance: 44.5
click at [243, 93] on div "Olive First Name [PERSON_NAME] Last Name 300042059 ID Gender Boy Girl NB" at bounding box center [318, 95] width 260 height 26
drag, startPoint x: 207, startPoint y: 93, endPoint x: 182, endPoint y: 94, distance: 25.4
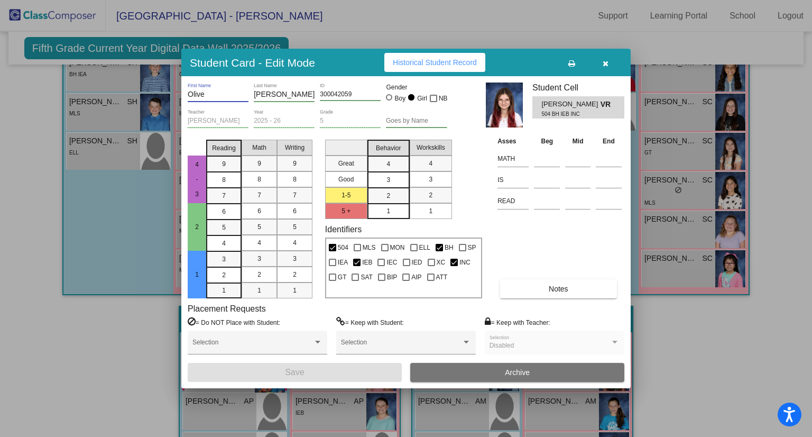
click at [182, 94] on div "Olive First Name [PERSON_NAME] Last Name 300042059 ID Gender Boy Girl NB [PERSO…" at bounding box center [405, 231] width 449 height 311
click at [605, 61] on icon "button" at bounding box center [606, 63] width 6 height 7
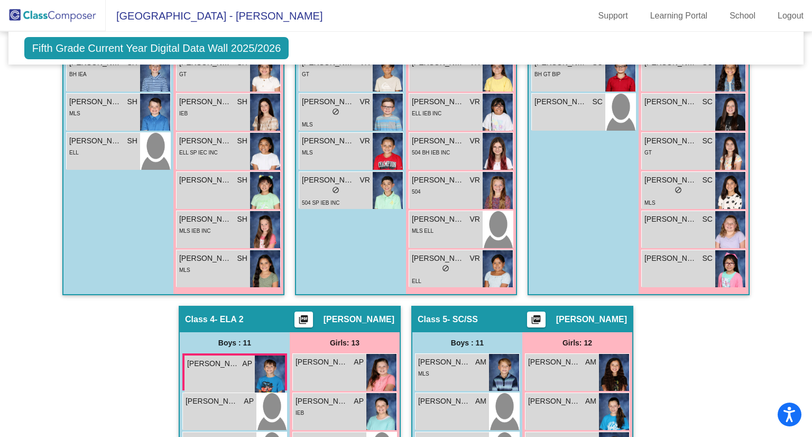
click at [63, 13] on img at bounding box center [53, 15] width 106 height 31
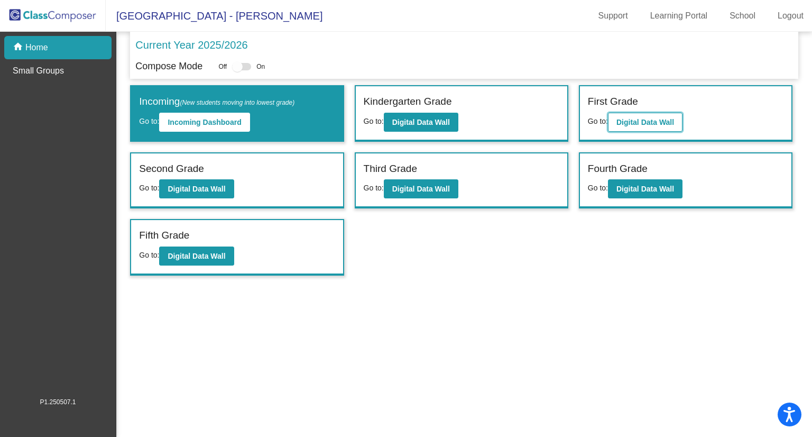
click at [656, 118] on b "Digital Data Wall" at bounding box center [645, 122] width 58 height 8
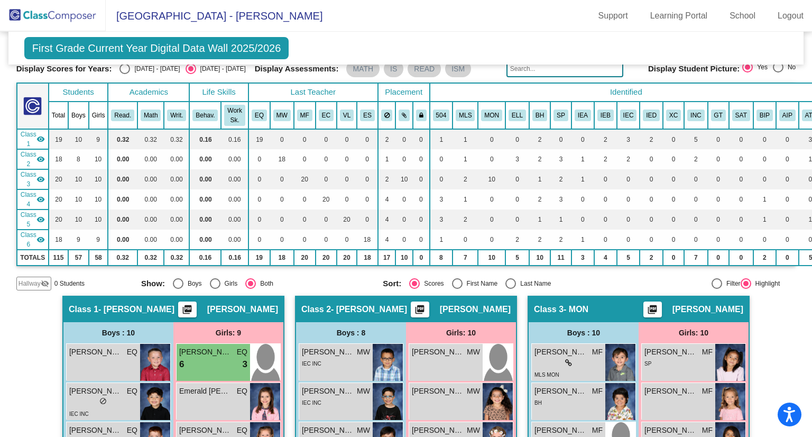
scroll to position [45, 0]
